Goal: Find contact information: Find contact information

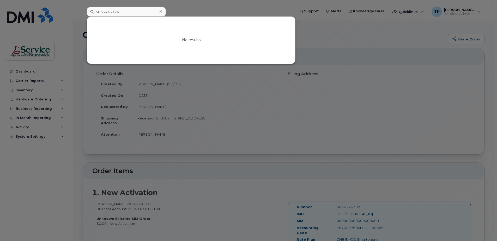
scroll to position [8, 0]
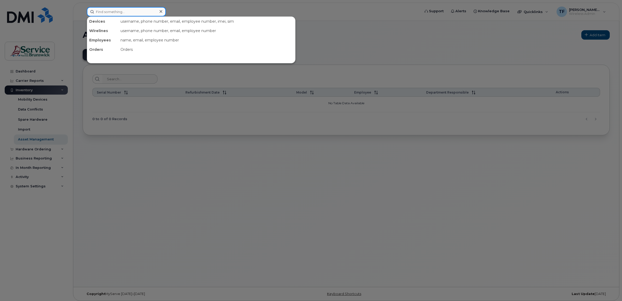
click at [116, 12] on input at bounding box center [126, 11] width 79 height 9
paste input "5064792478"
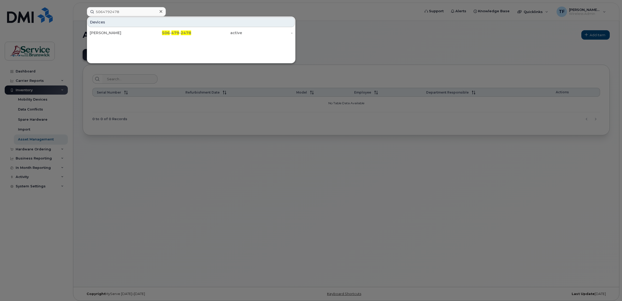
click at [401, 130] on div at bounding box center [311, 150] width 622 height 301
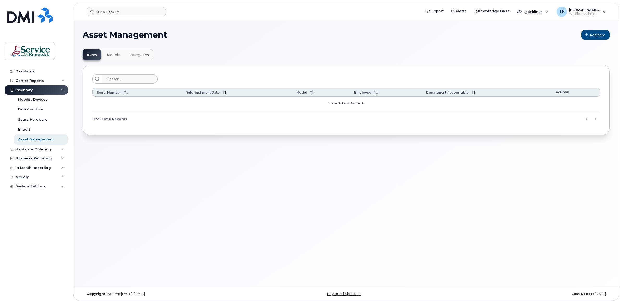
click at [464, 88] on div "Serial Number Refurbishment Date Model Employee Department Responsible Actions …" at bounding box center [346, 100] width 527 height 70
click at [107, 11] on input "5064792478" at bounding box center [126, 11] width 79 height 9
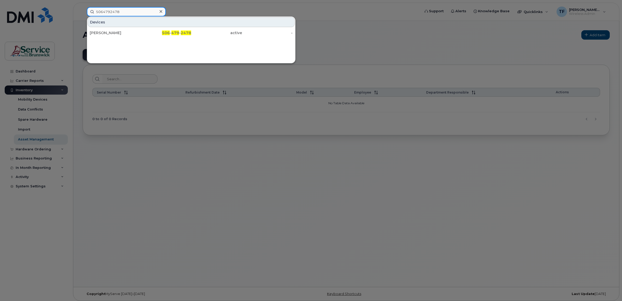
click at [107, 11] on input "5064792478" at bounding box center [126, 11] width 79 height 9
type input "tremblay"
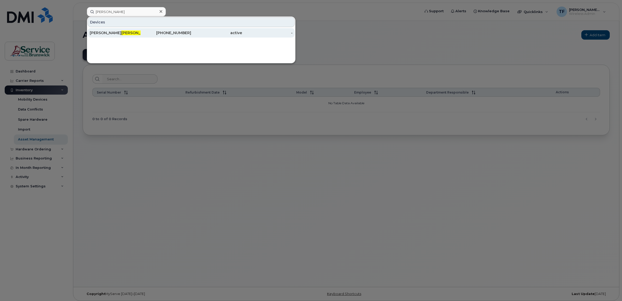
click at [182, 33] on div "506-230-1562" at bounding box center [166, 32] width 51 height 5
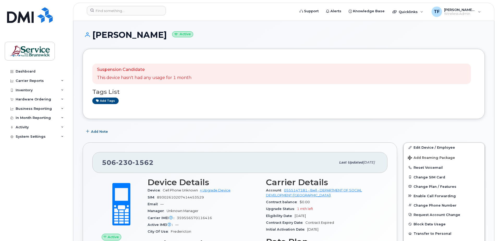
click at [146, 160] on span "1562" at bounding box center [143, 163] width 21 height 8
copy span "[PHONE_NUMBER]"
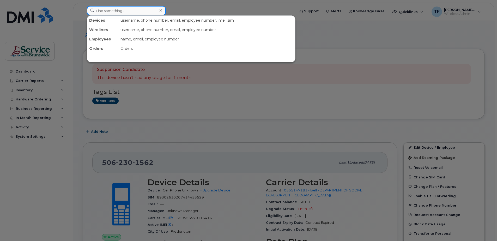
click at [116, 12] on input at bounding box center [126, 10] width 79 height 9
paste input "[PHONE_NUMBER]"
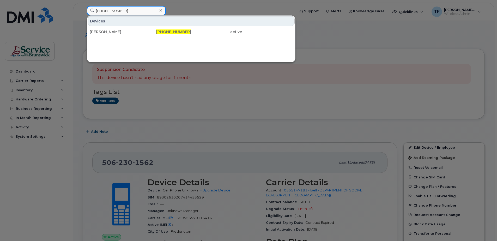
type input "[PHONE_NUMBER]"
